Goal: Obtain resource: Download file/media

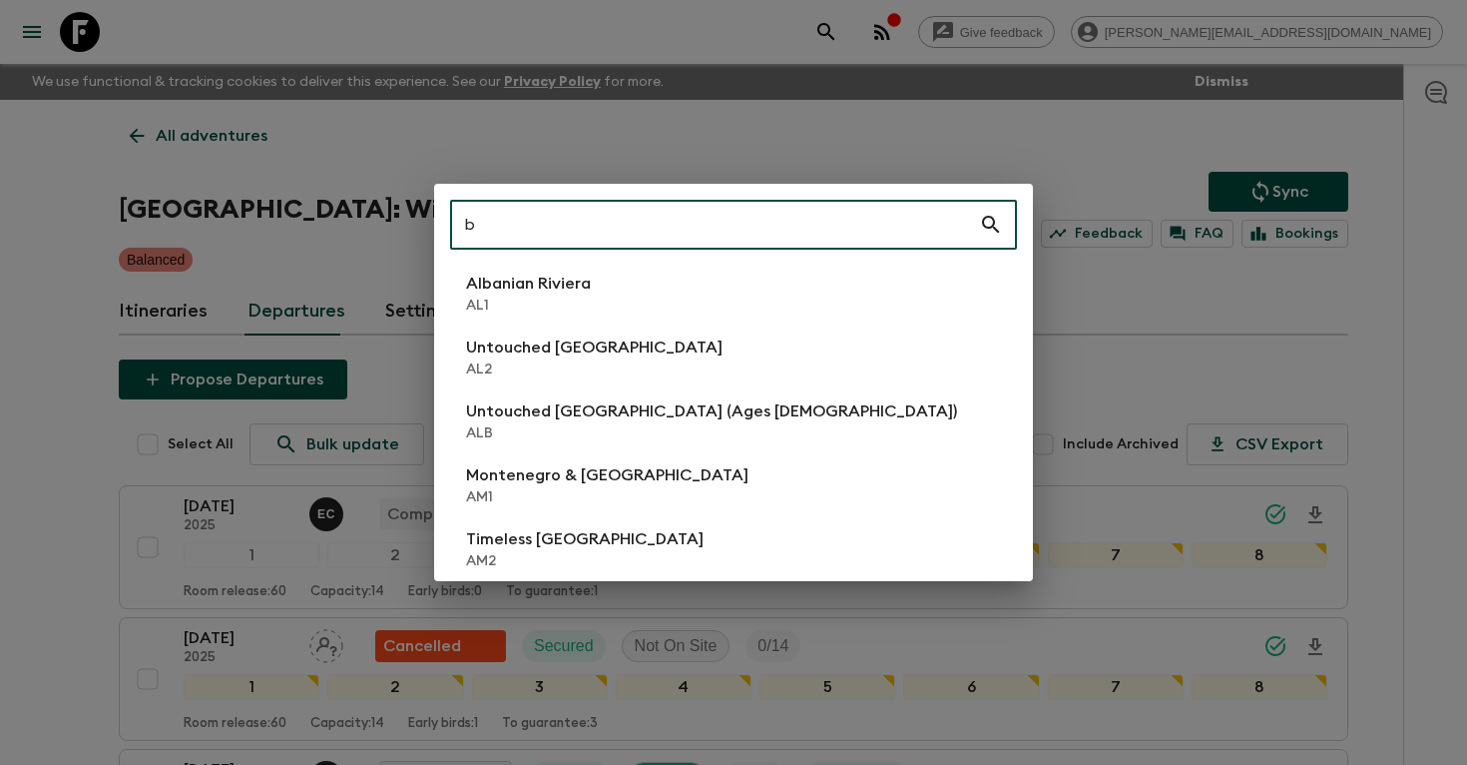
scroll to position [714, 0]
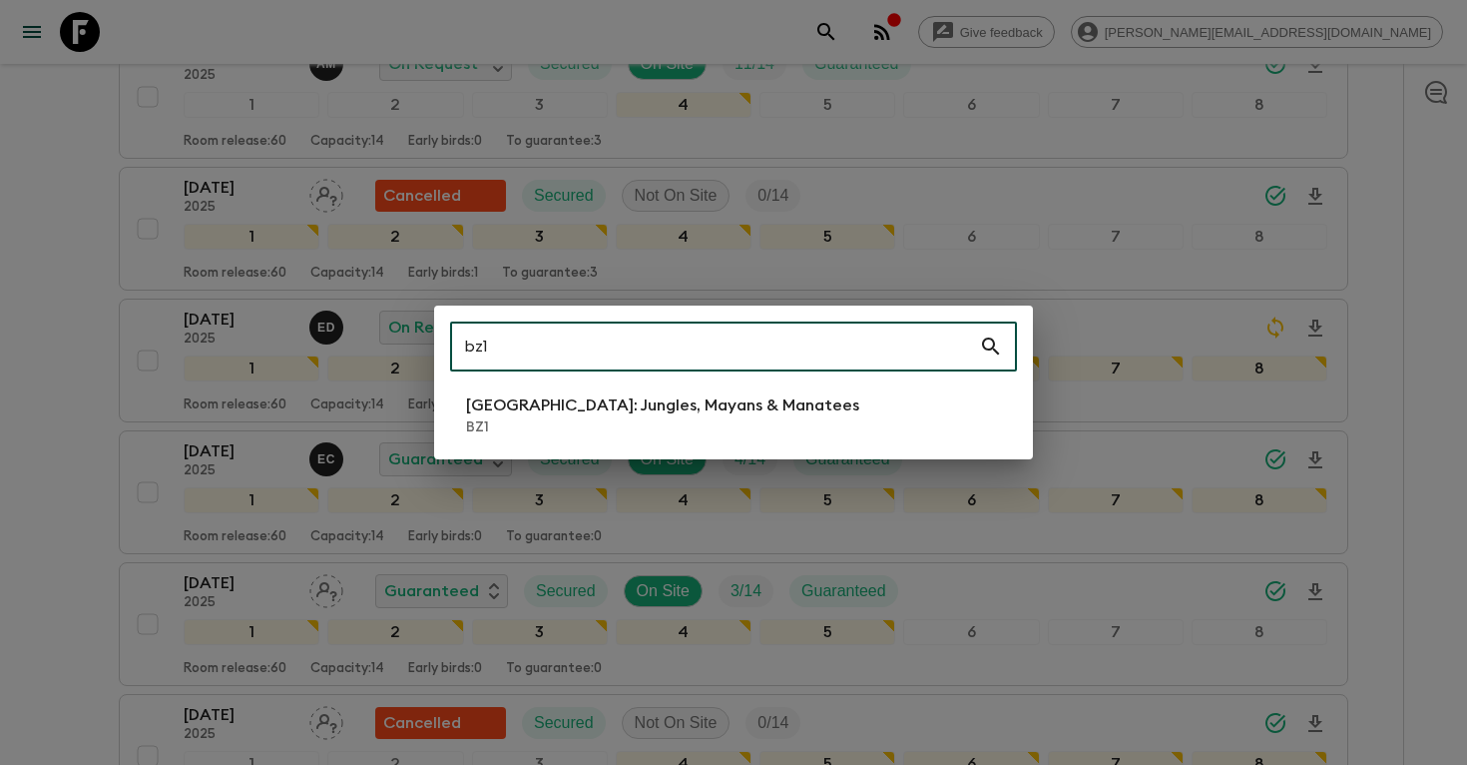
type input "bz1"
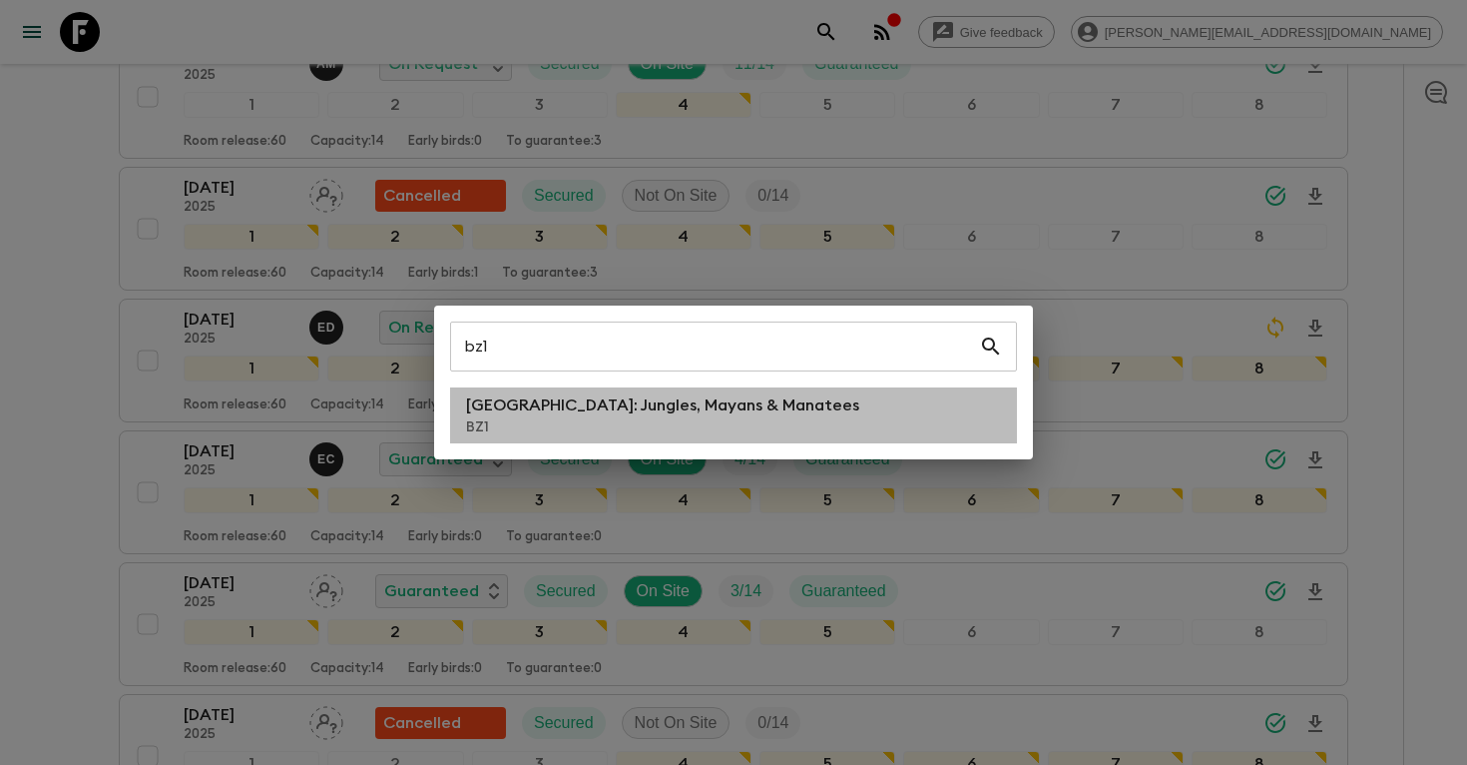
click at [692, 411] on p "[GEOGRAPHIC_DATA]: Jungles, Mayans & Manatees" at bounding box center [662, 405] width 393 height 24
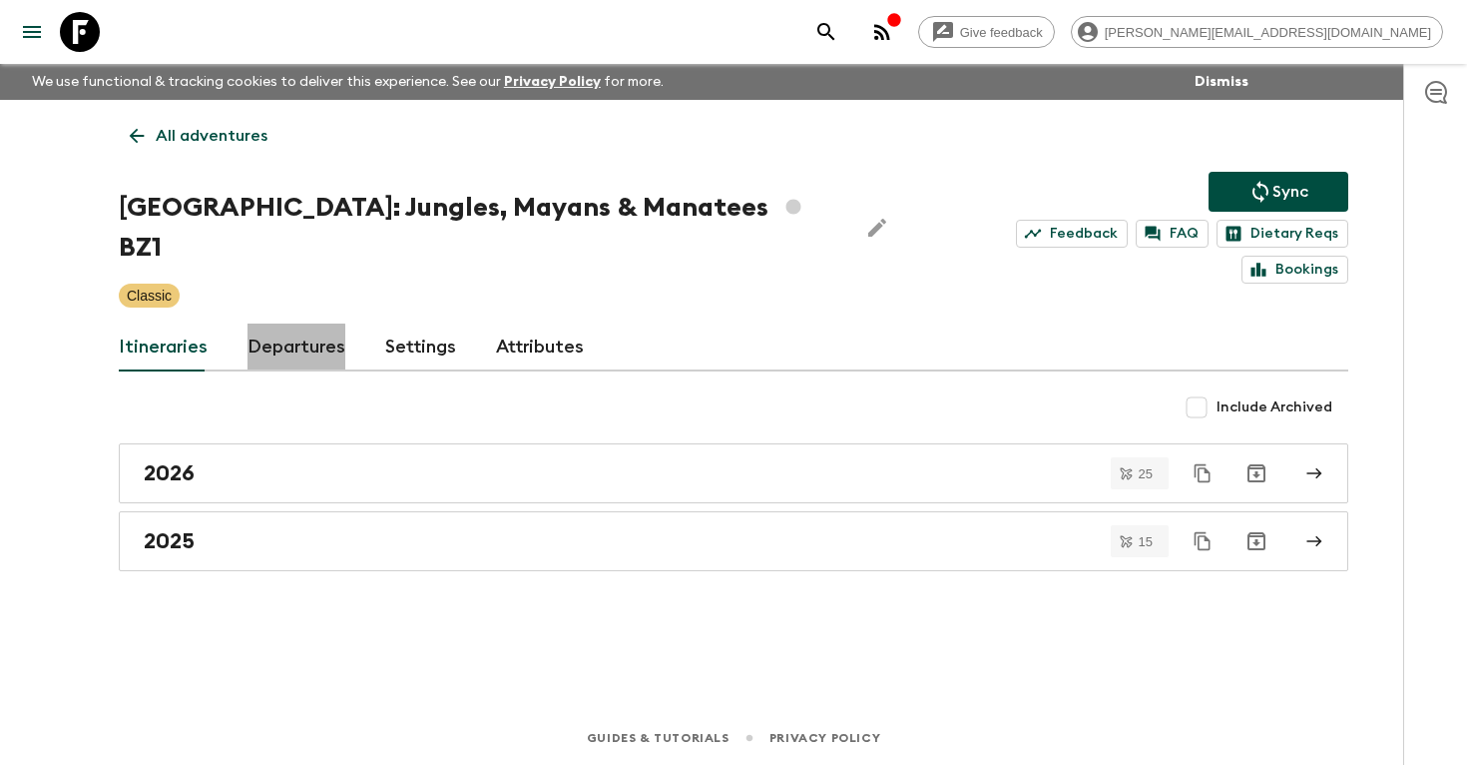
click at [278, 332] on link "Departures" at bounding box center [297, 347] width 98 height 48
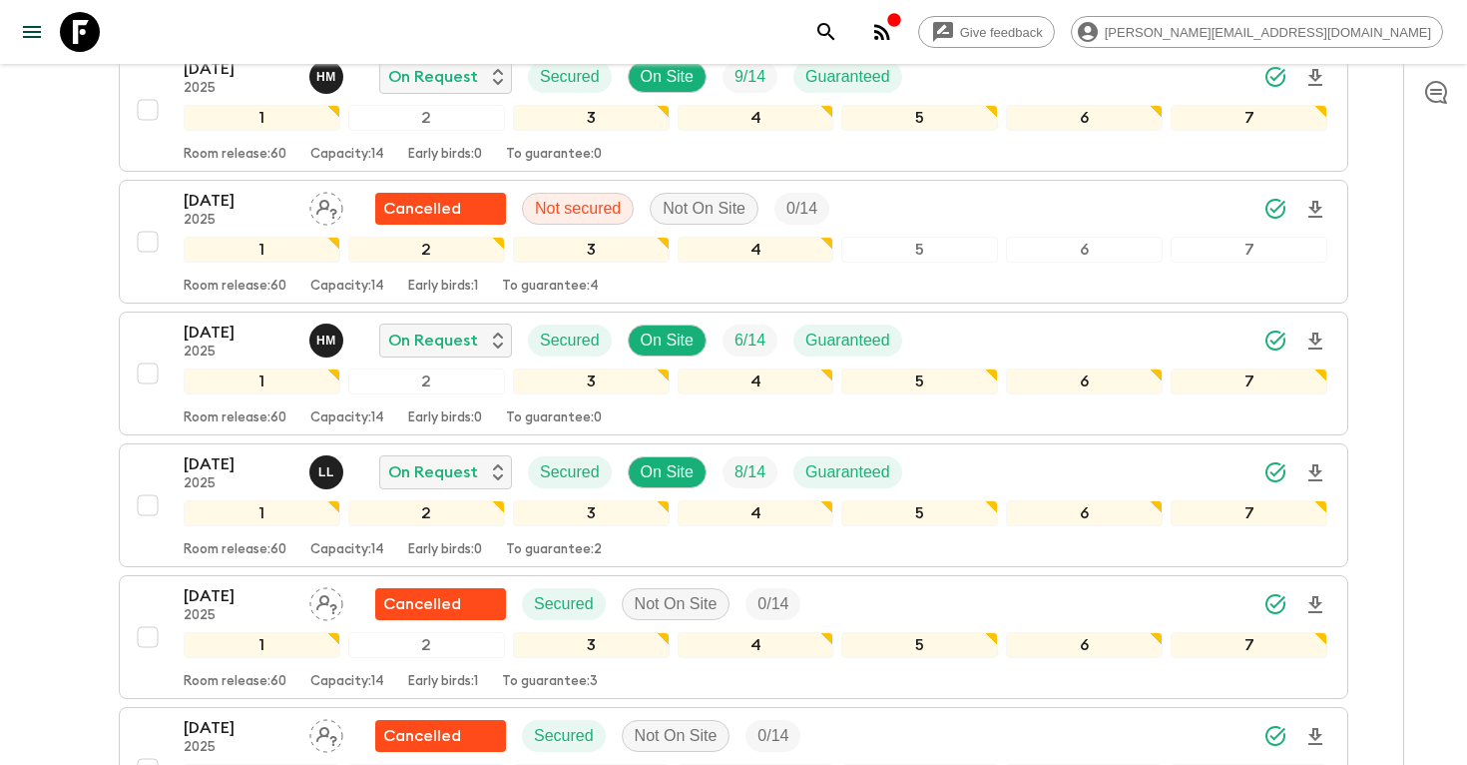
scroll to position [1969, 0]
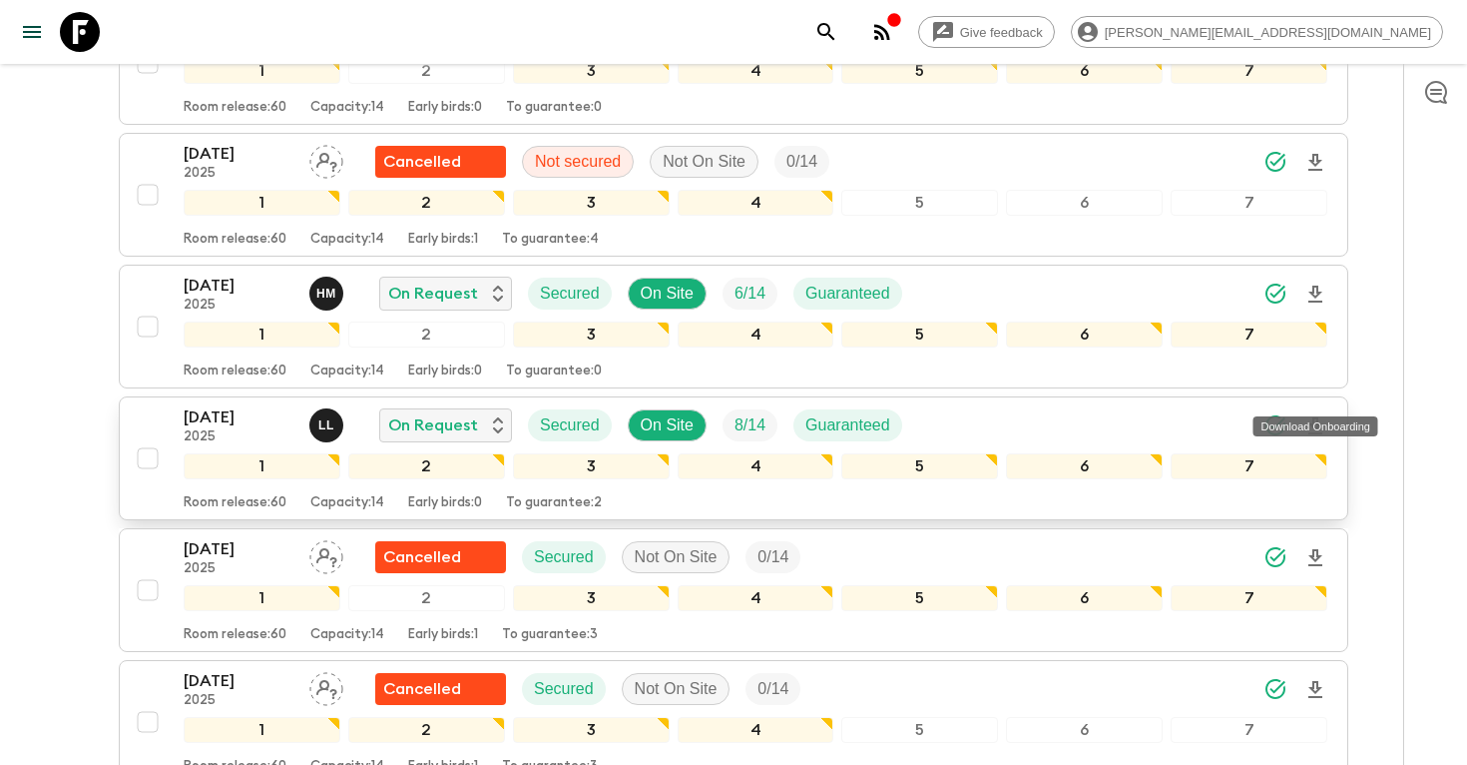
click at [1322, 414] on icon "Download Onboarding" at bounding box center [1316, 426] width 24 height 24
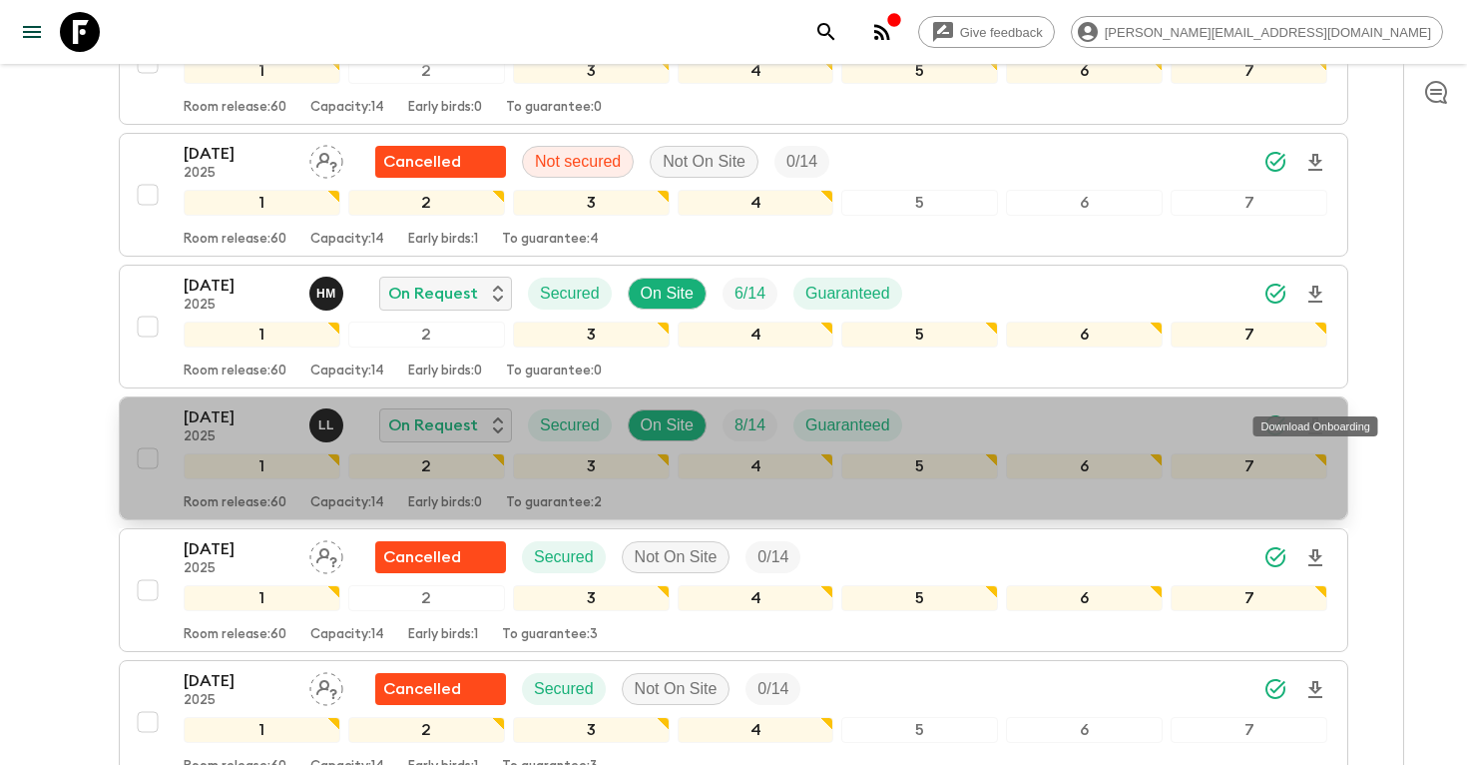
click at [1310, 414] on icon "Download Onboarding" at bounding box center [1316, 426] width 24 height 24
